Goal: Transaction & Acquisition: Purchase product/service

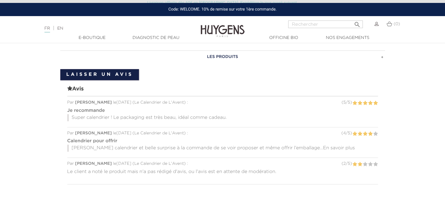
scroll to position [361, 0]
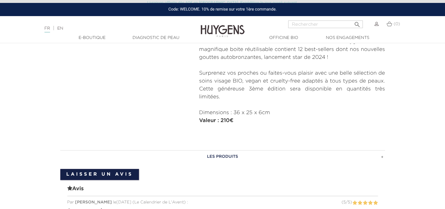
drag, startPoint x: 449, startPoint y: 38, endPoint x: 449, endPoint y: 95, distance: 56.2
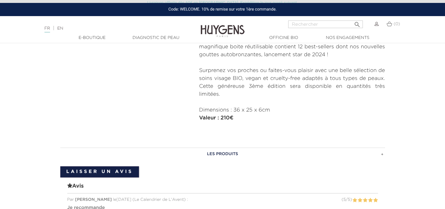
click at [382, 154] on h3 "LES PRODUITS" at bounding box center [222, 153] width 325 height 13
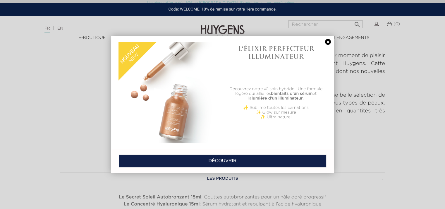
scroll to position [220, 0]
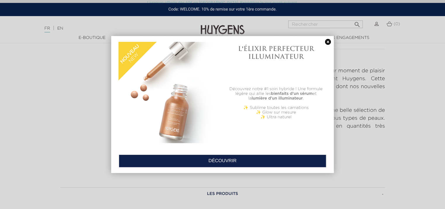
click at [329, 42] on link at bounding box center [328, 42] width 8 height 6
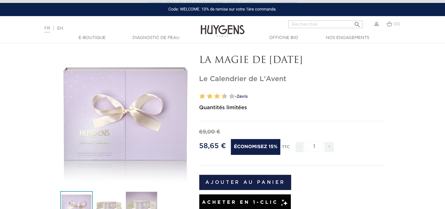
scroll to position [0, 0]
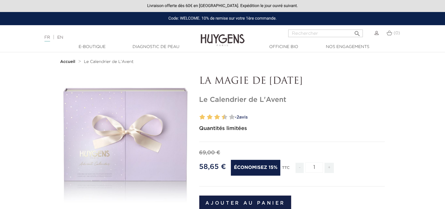
click at [218, 35] on img at bounding box center [223, 36] width 44 height 23
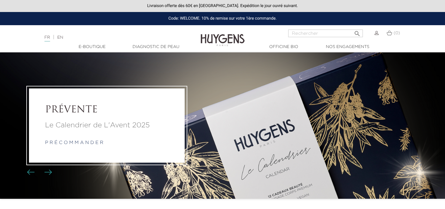
click at [108, 127] on p "Le Calendrier de L'Avent 2025" at bounding box center [106, 125] width 123 height 11
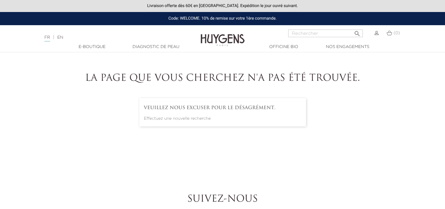
click at [217, 35] on img at bounding box center [223, 36] width 44 height 23
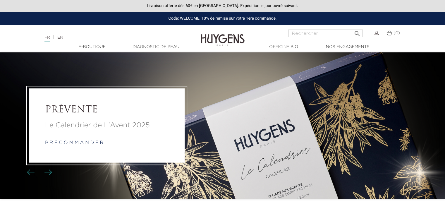
click at [114, 131] on div "Le Calendrier de L'Avent 2025 p r é c o m m a n d e r" at bounding box center [106, 133] width 123 height 26
click at [221, 144] on li "PRÉVENTE Le Calendrier de L'Avent 2025 p r é c o m m a n d e r" at bounding box center [222, 125] width 445 height 146
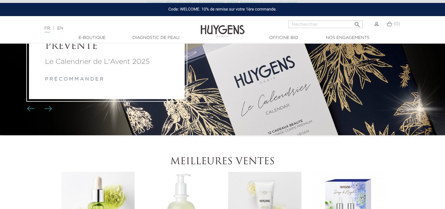
scroll to position [35, 0]
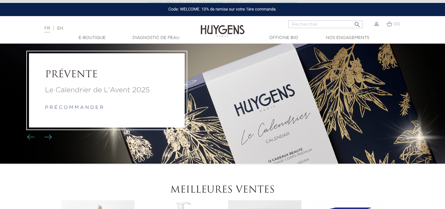
click at [65, 107] on link "p r é c o m m a n d e r" at bounding box center [74, 108] width 58 height 5
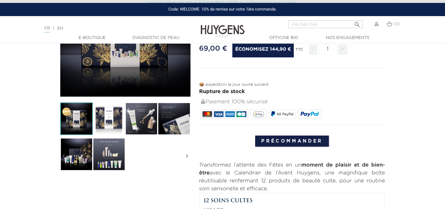
scroll to position [101, 0]
